Goal: Check status: Check status

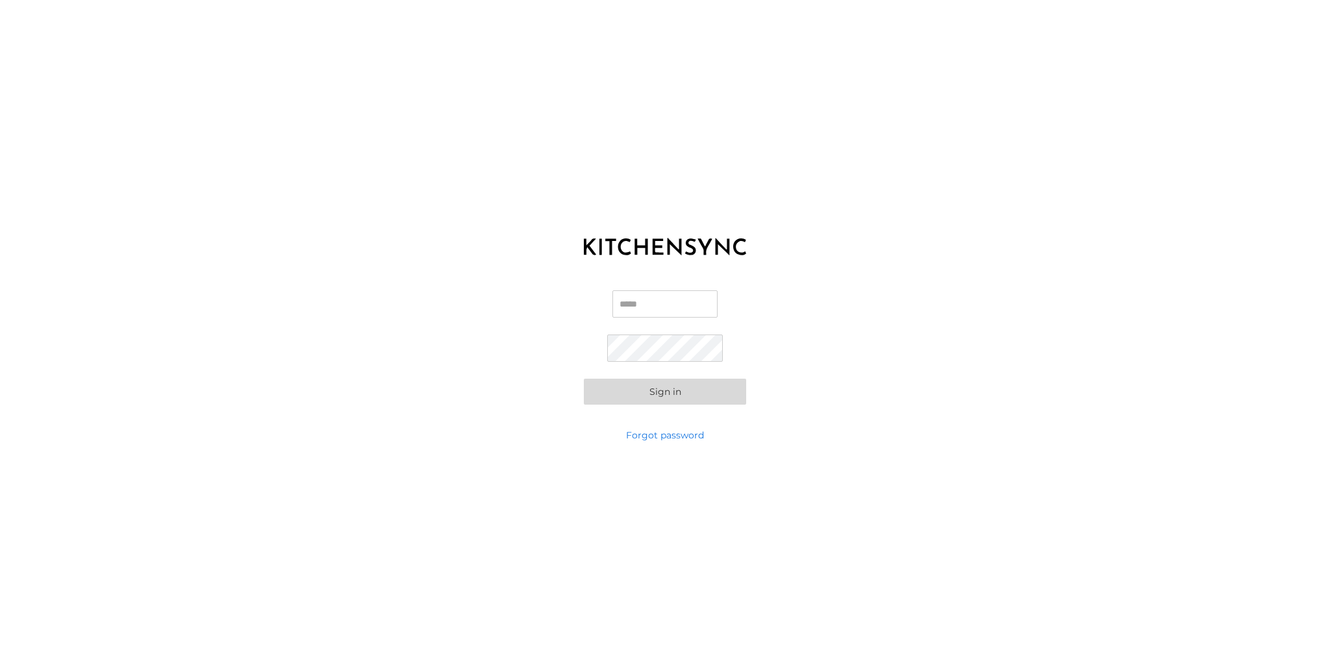
type input "**********"
click at [669, 391] on button "Sign in" at bounding box center [665, 392] width 162 height 26
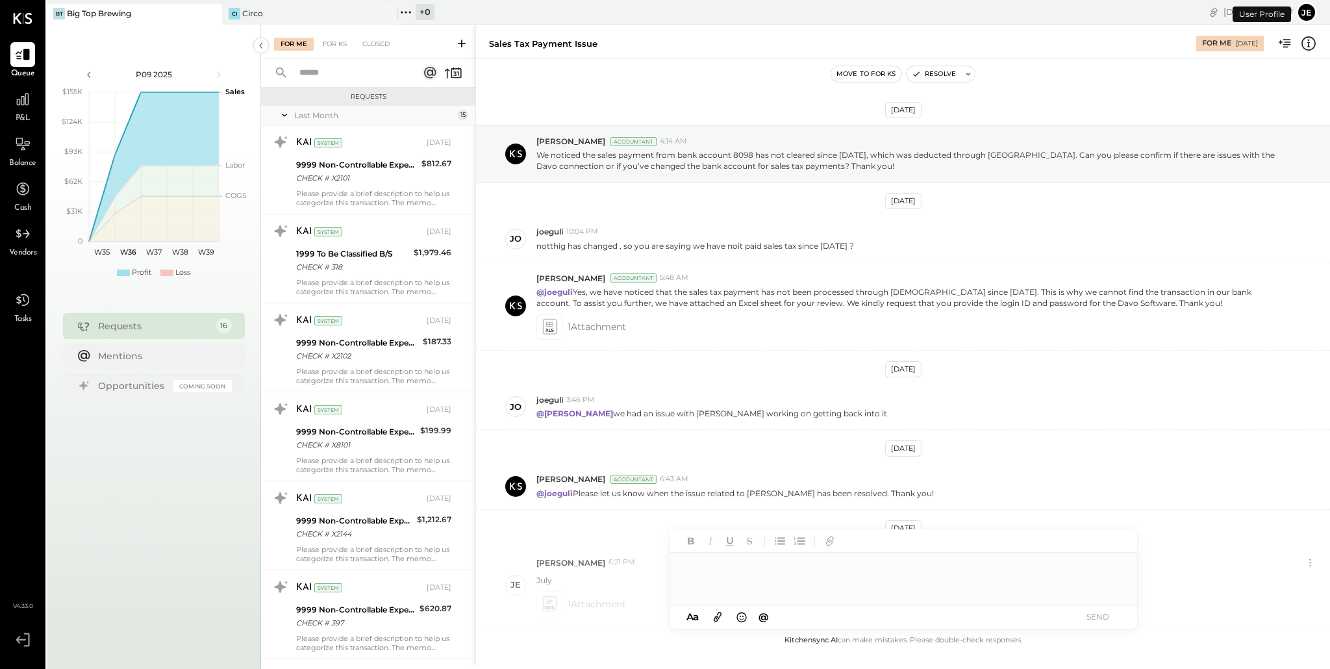
scroll to position [251, 0]
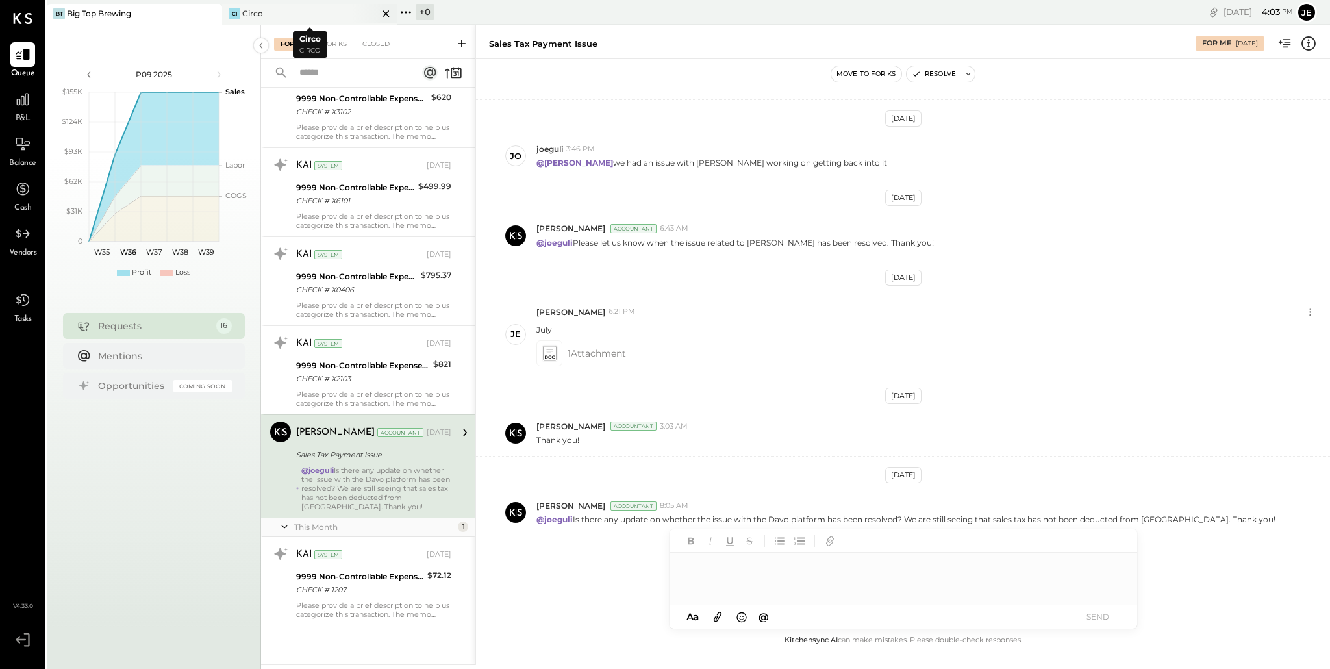
click at [246, 12] on div "Circo" at bounding box center [252, 13] width 21 height 11
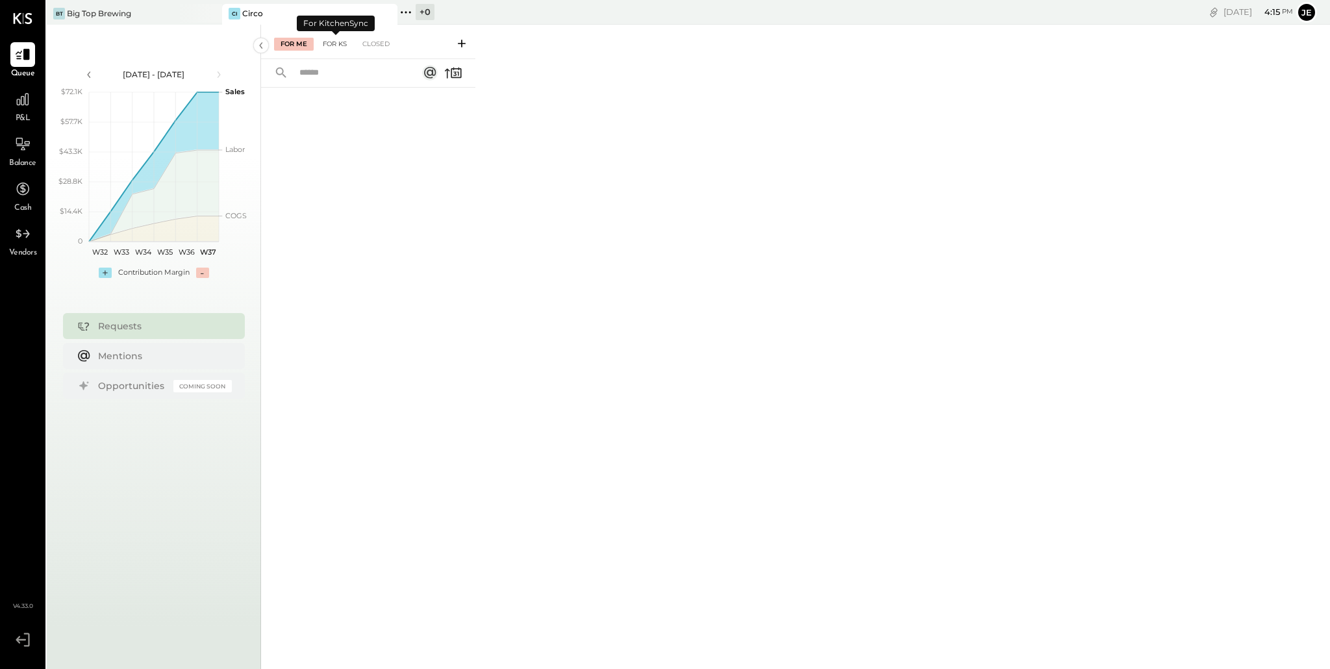
click at [335, 42] on div "For KS" at bounding box center [334, 44] width 37 height 13
click at [378, 44] on div "Closed" at bounding box center [376, 44] width 40 height 13
click at [299, 45] on div "For Me" at bounding box center [294, 44] width 40 height 13
click at [90, 14] on div "Big Top Brewing" at bounding box center [99, 13] width 64 height 11
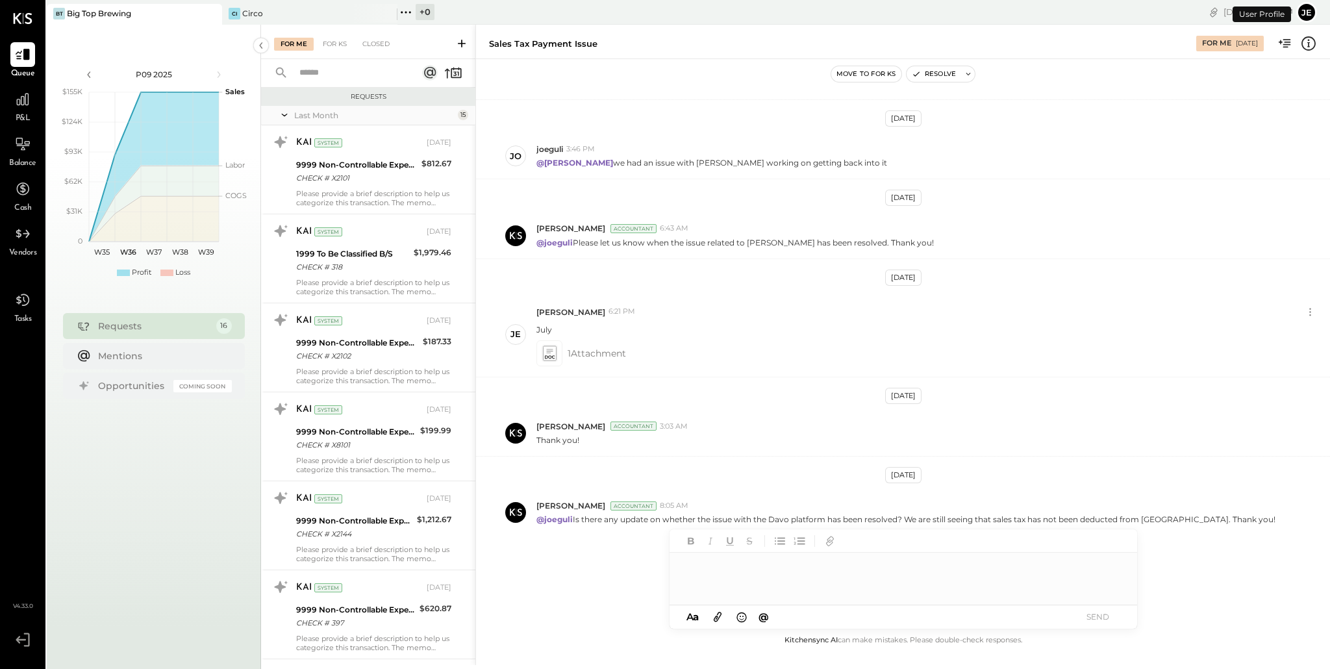
scroll to position [956, 0]
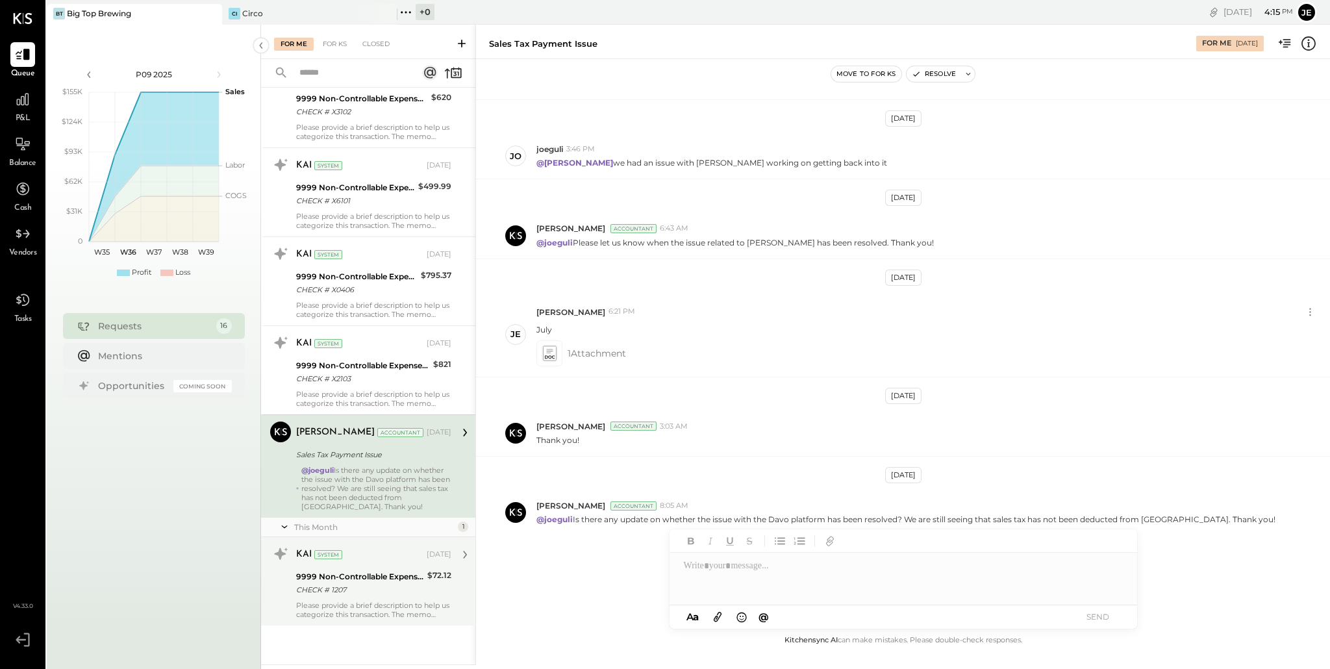
click at [421, 574] on div "9999 Non-Controllable Expenses:Other Income and Expenses:To Be Classified P&L" at bounding box center [359, 576] width 127 height 13
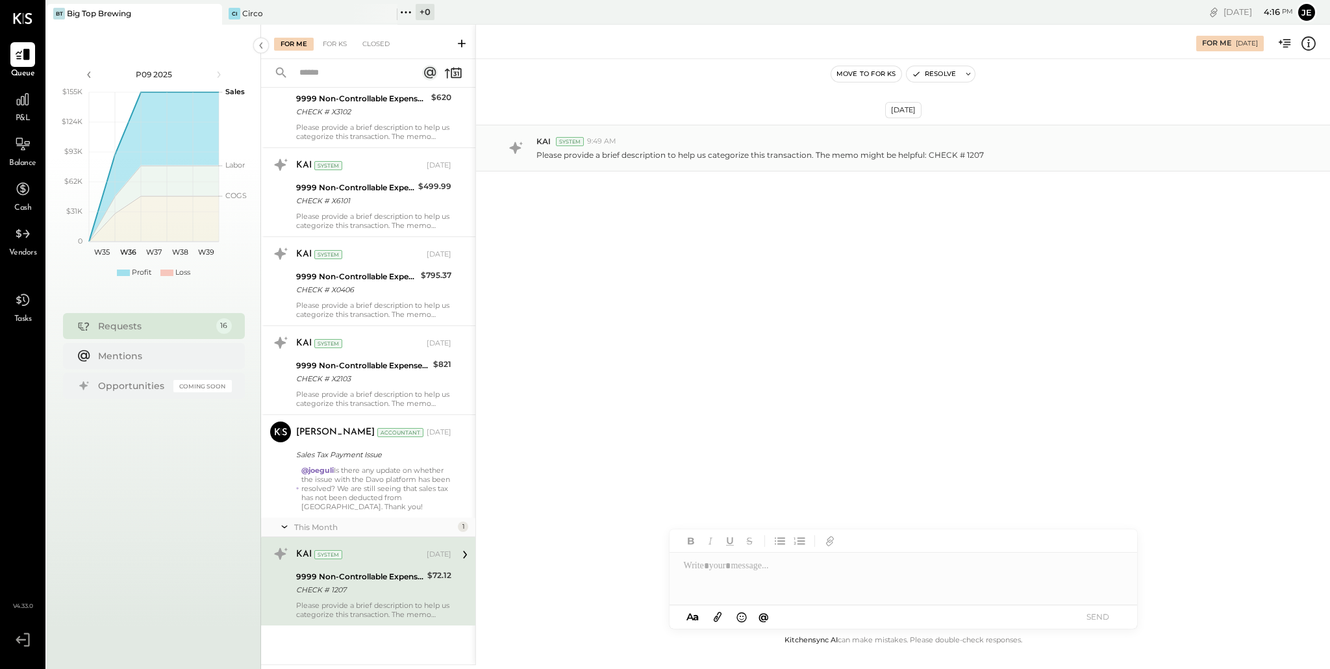
click at [667, 156] on p "Please provide a brief description to help us categorize this transaction. The …" at bounding box center [761, 154] width 448 height 11
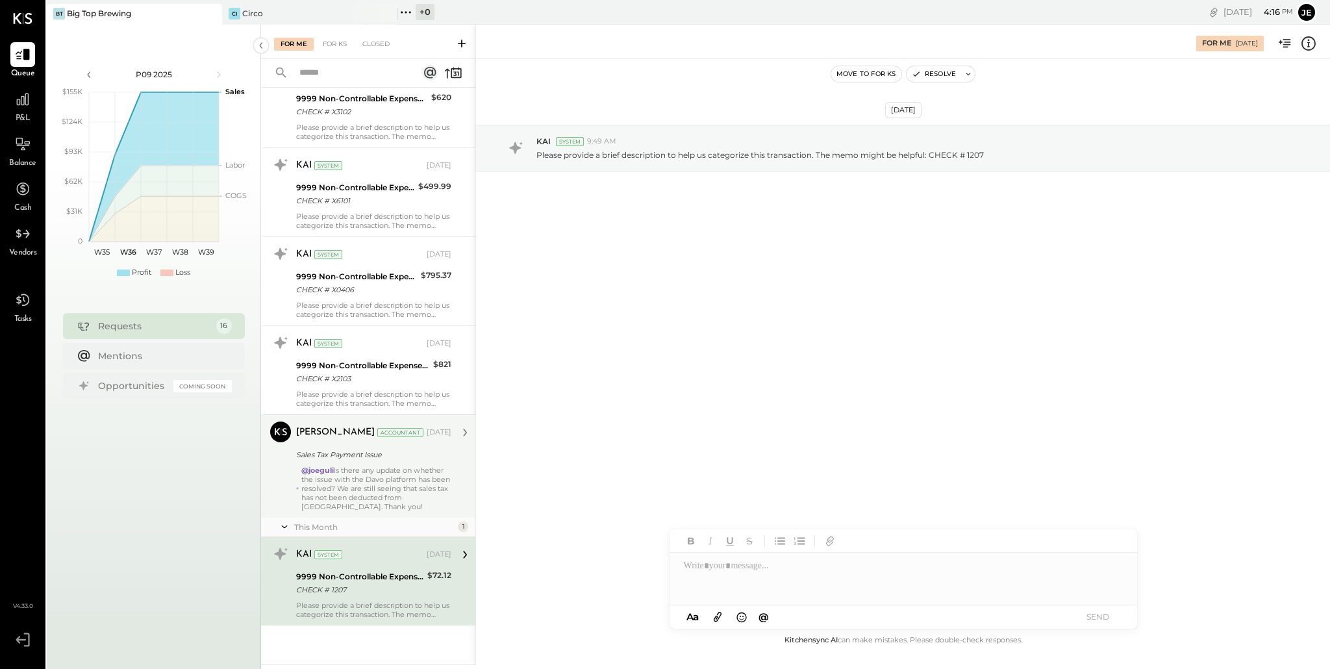
click at [414, 454] on div "Sales Tax Payment Issue" at bounding box center [371, 454] width 151 height 13
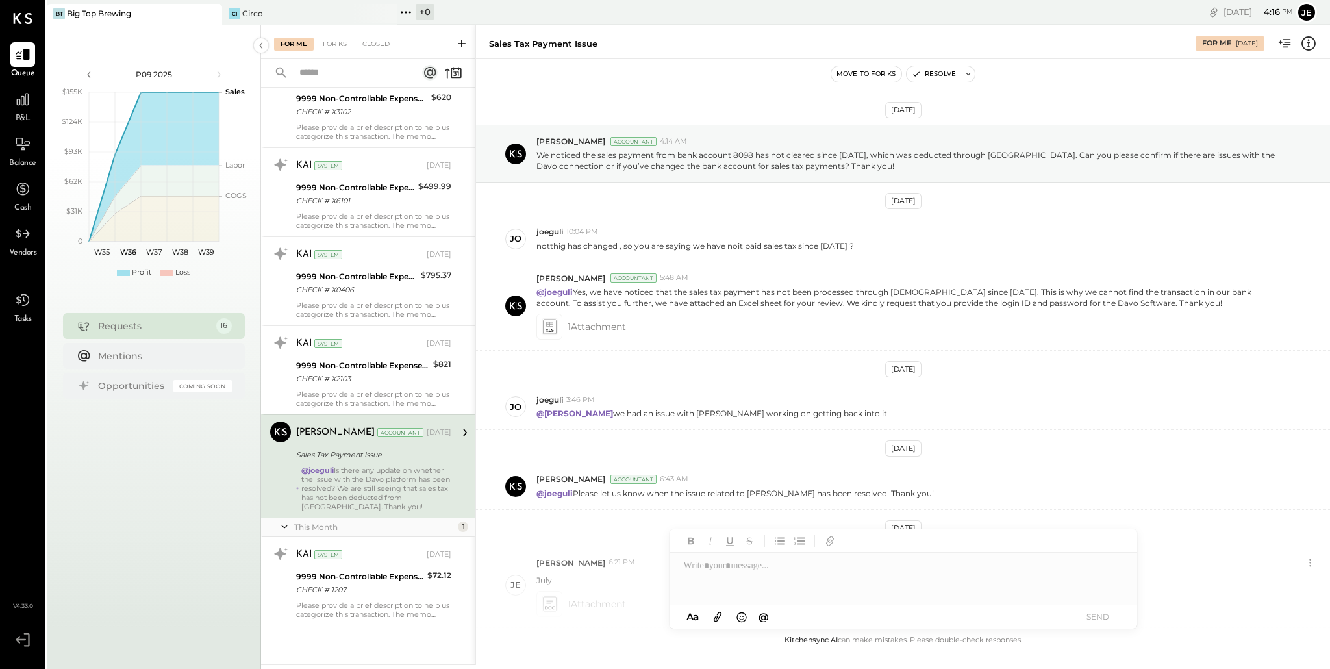
scroll to position [251, 0]
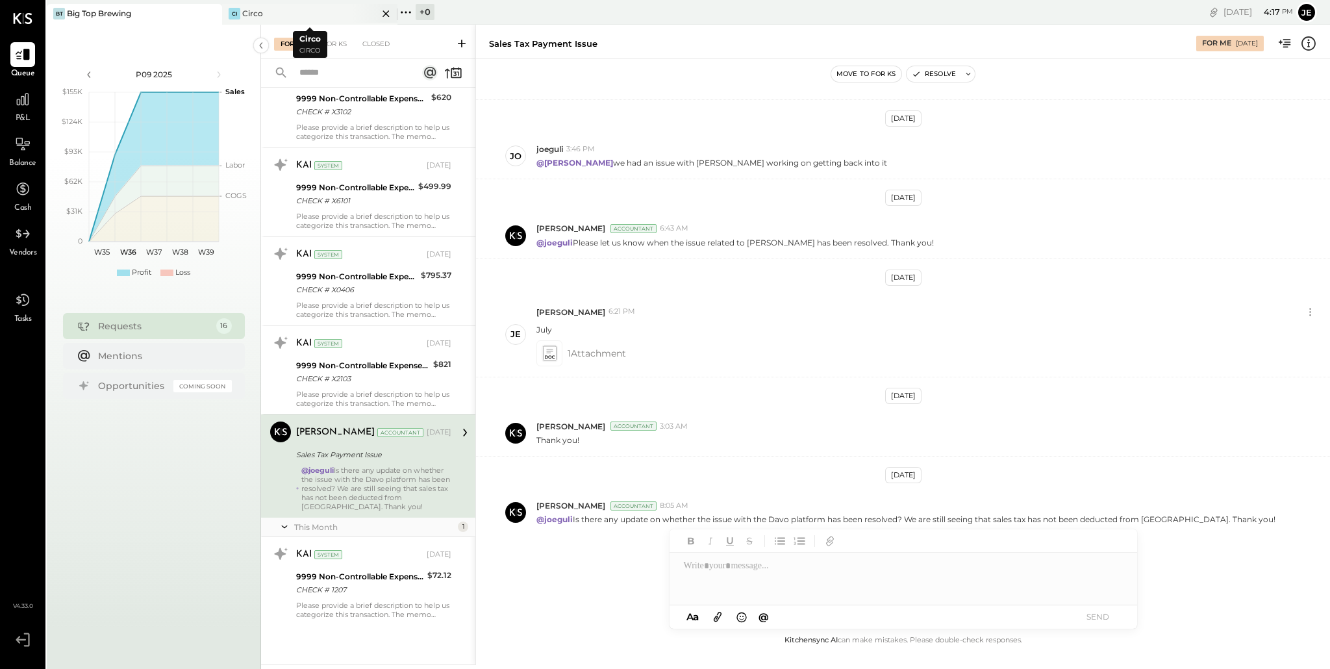
click at [252, 15] on div "Circo" at bounding box center [252, 13] width 21 height 11
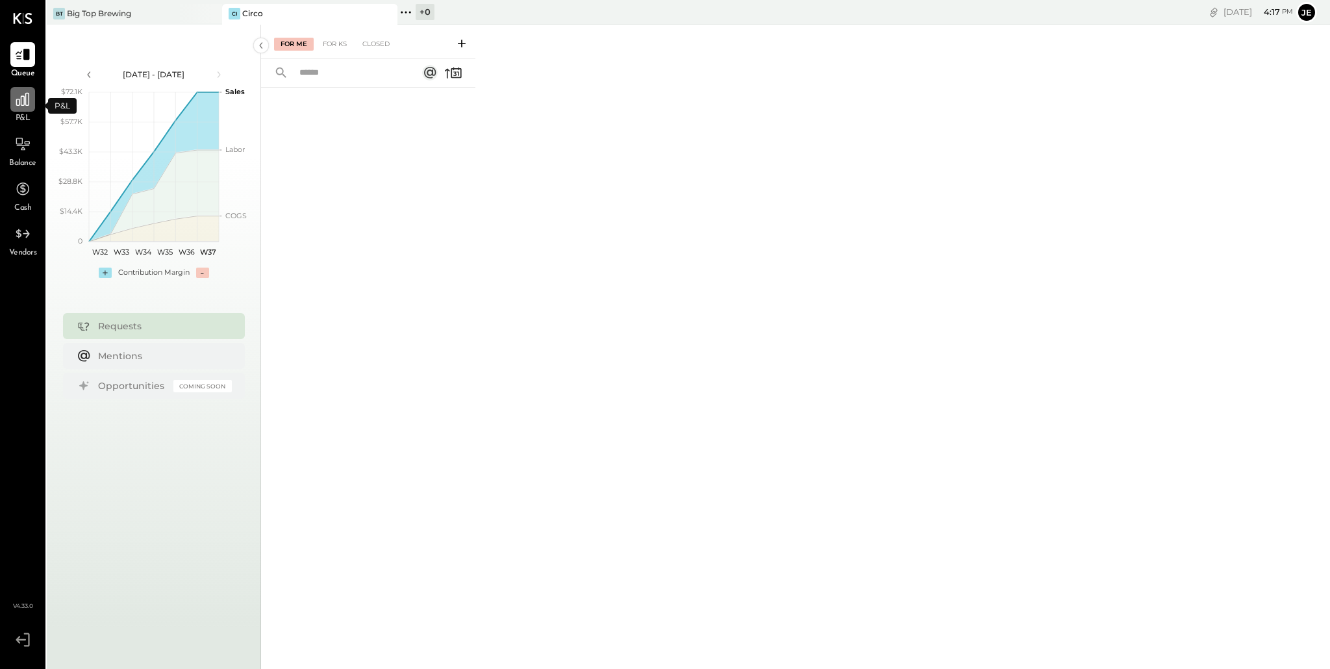
click at [24, 107] on icon at bounding box center [22, 99] width 17 height 17
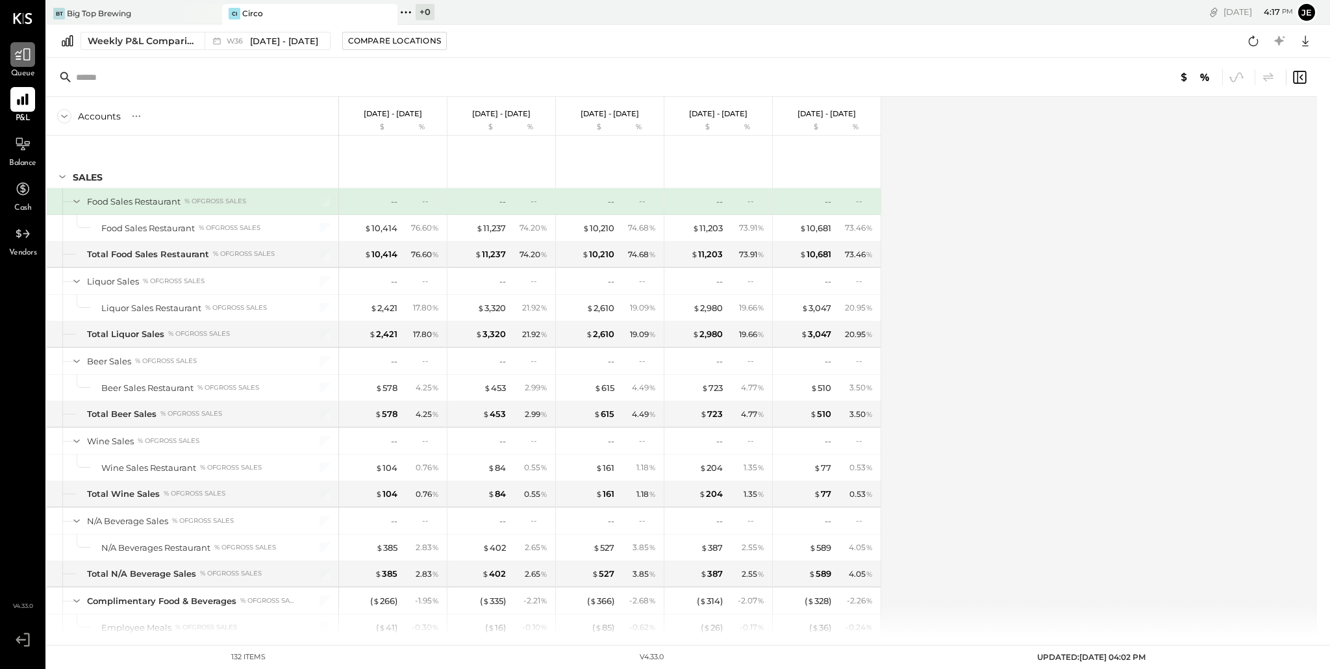
click at [19, 61] on icon at bounding box center [22, 54] width 17 height 17
